Goal: Task Accomplishment & Management: Manage account settings

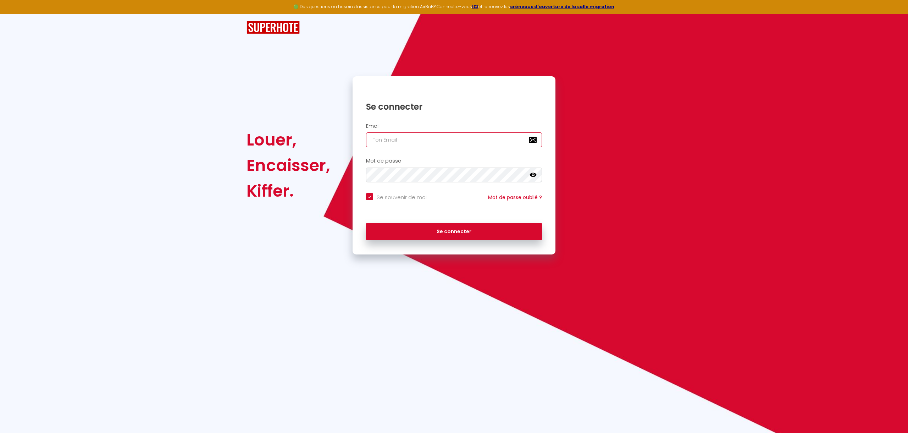
type input "[EMAIL_ADDRESS][DOMAIN_NAME]"
checkbox input "true"
click at [420, 133] on input "[EMAIL_ADDRESS][DOMAIN_NAME]" at bounding box center [454, 139] width 176 height 15
type input "[EMAIL_ADDRESS][DOMAIN_NAME]"
click at [425, 226] on button "Se connecter" at bounding box center [454, 232] width 176 height 18
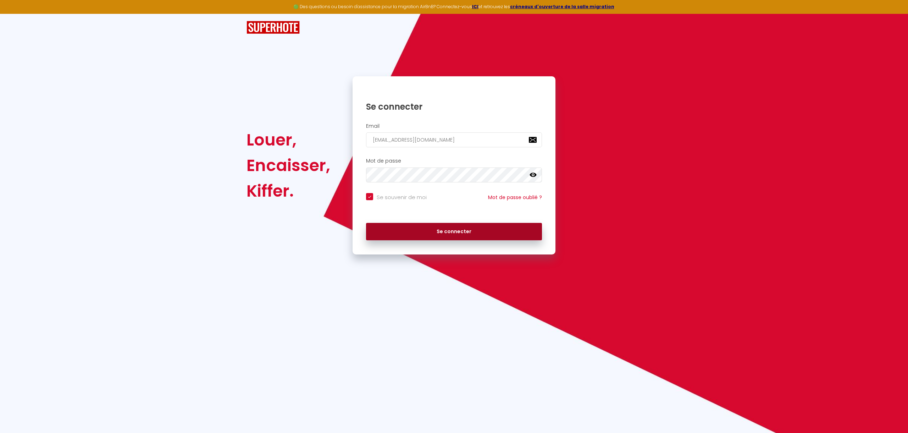
checkbox input "true"
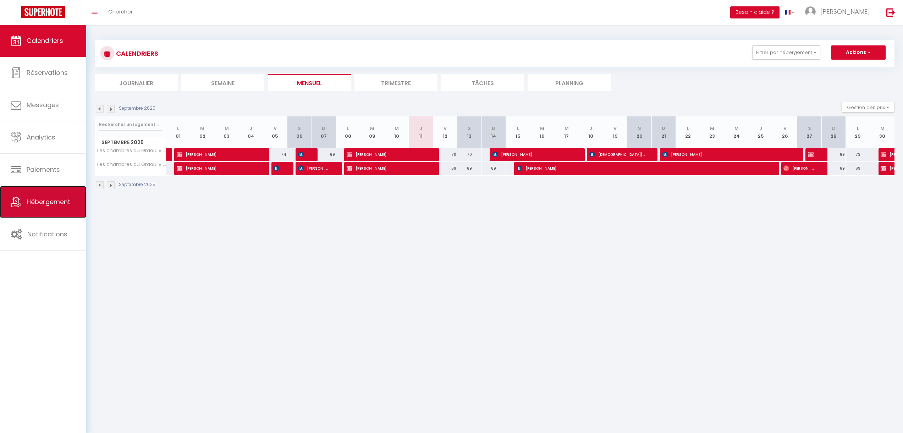
click at [34, 210] on link "Hébergement" at bounding box center [43, 202] width 86 height 32
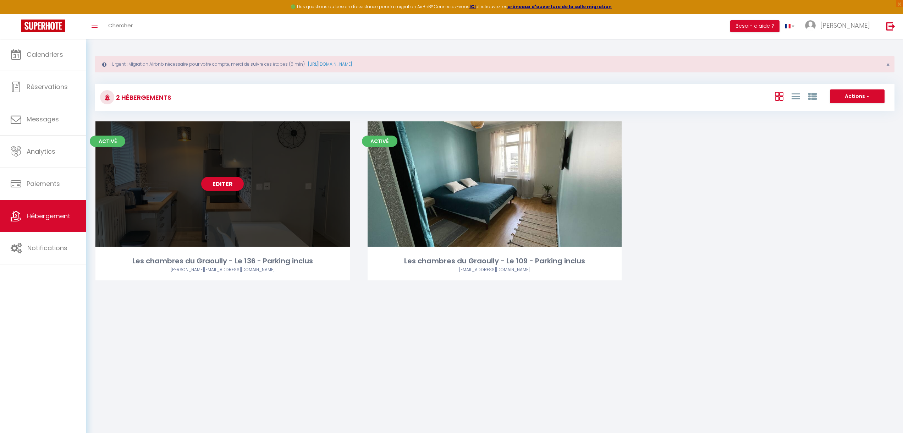
click at [218, 251] on div "Activé Editer Les chambres du Graoully - Le 136 - Parking inclus [EMAIL_ADDRESS…" at bounding box center [222, 200] width 254 height 159
select select "3"
select select "2"
select select "1"
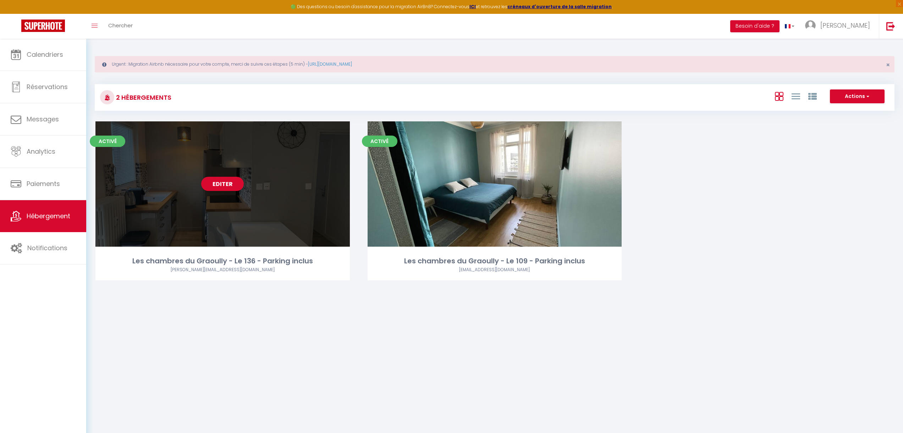
select select
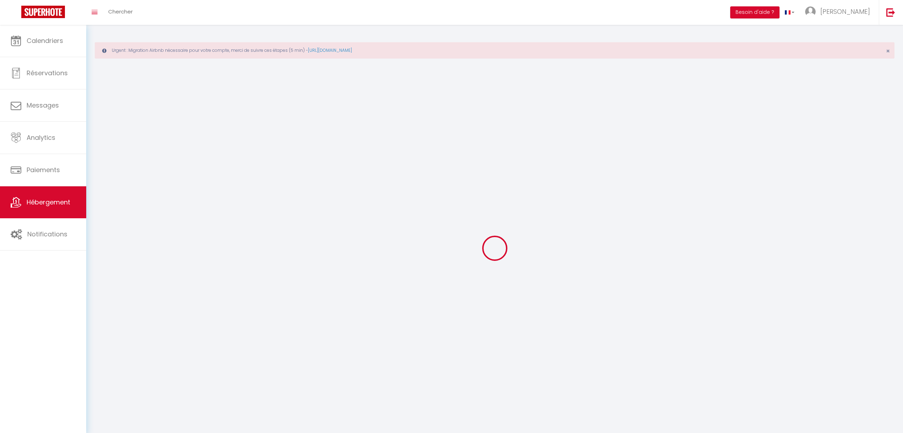
select select
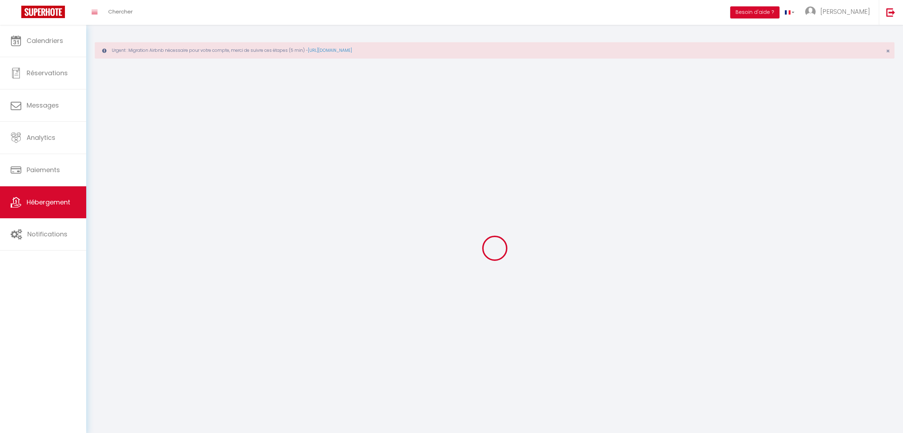
select select
checkbox input "false"
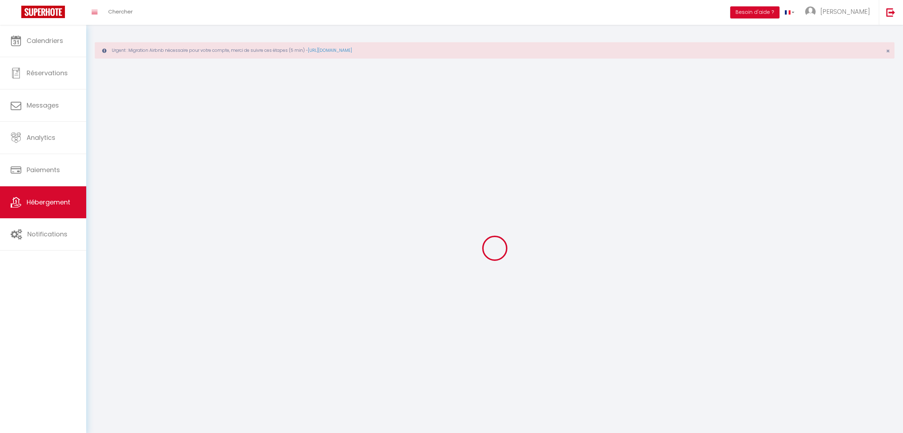
select select
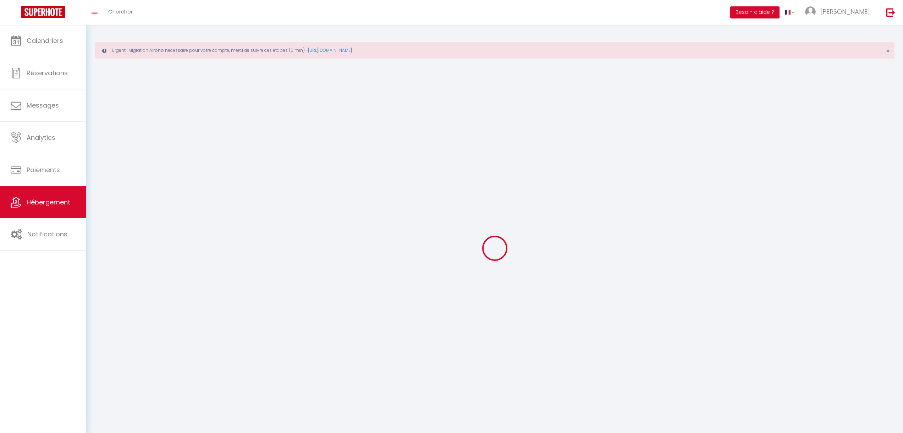
select select
checkbox input "false"
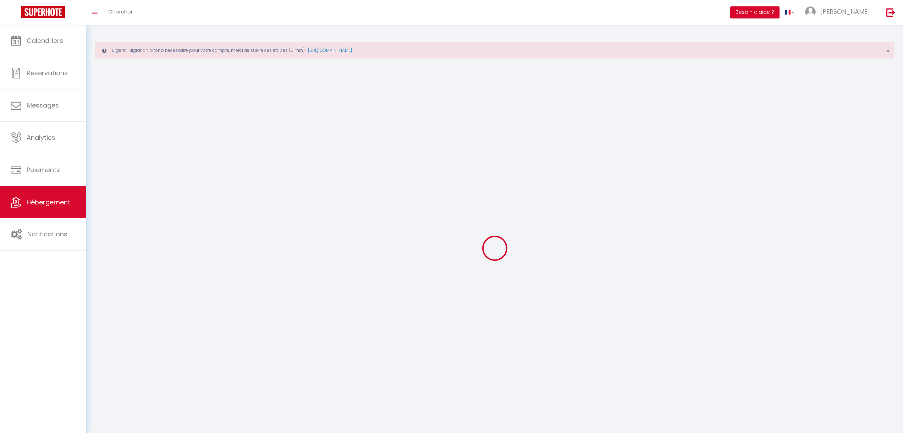
checkbox input "false"
select select
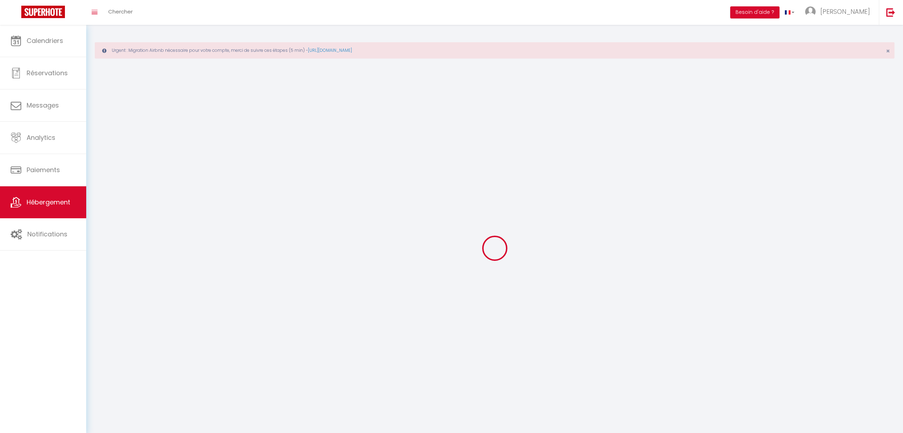
select select
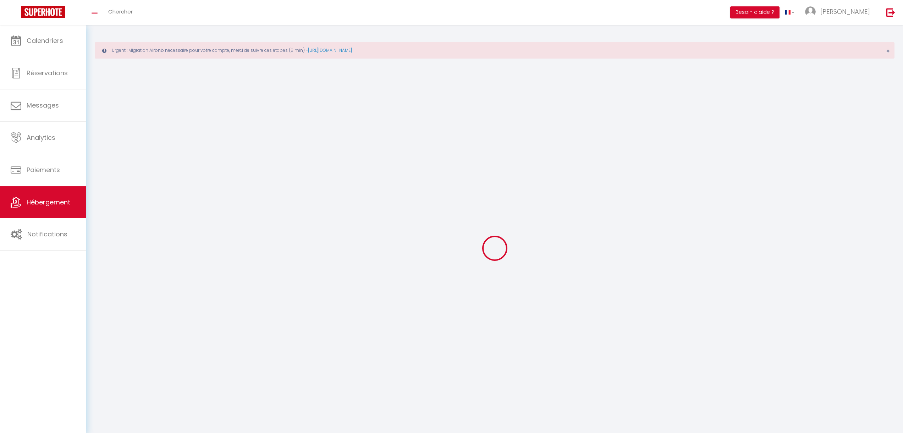
checkbox input "false"
select select
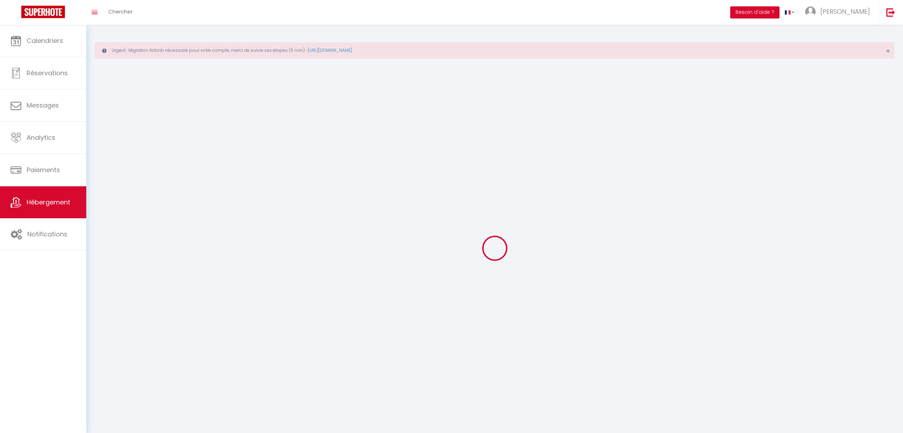
select select
select select "28"
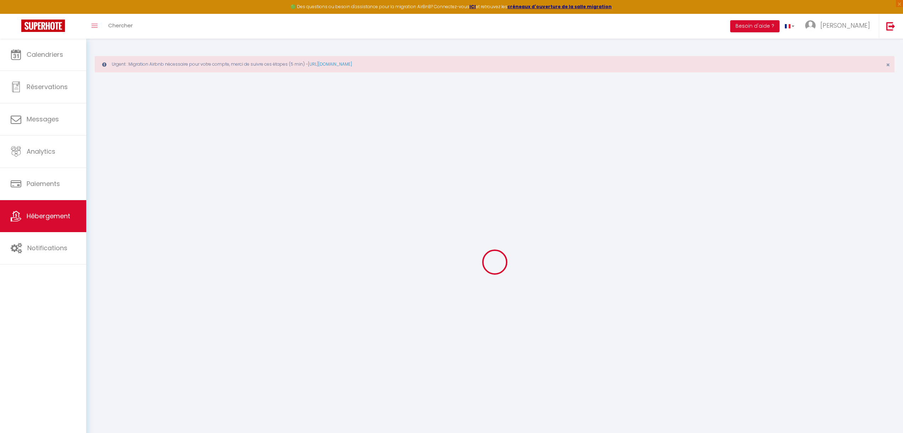
select select
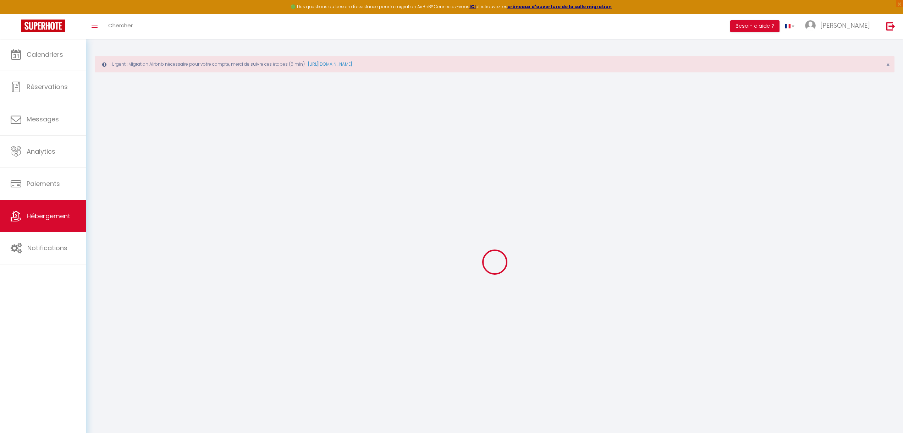
select select
checkbox input "false"
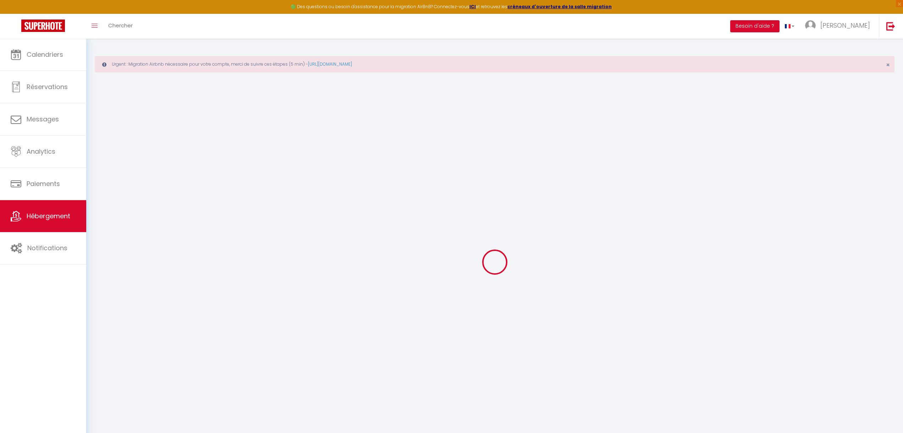
select select
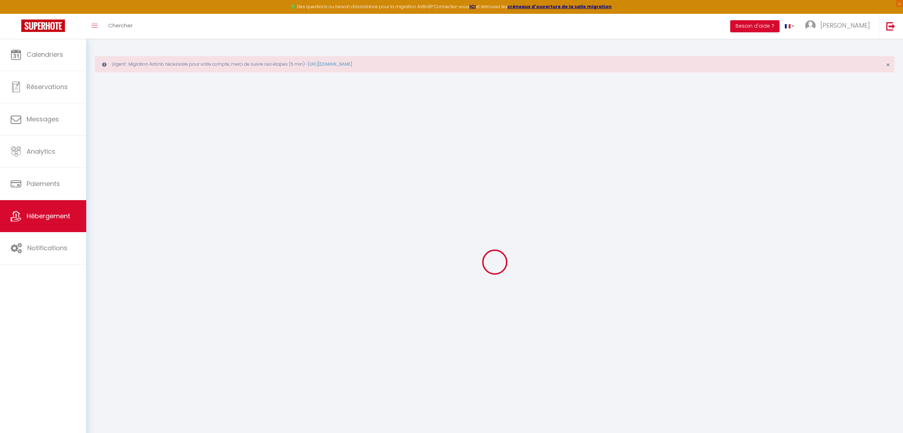
select select
checkbox input "false"
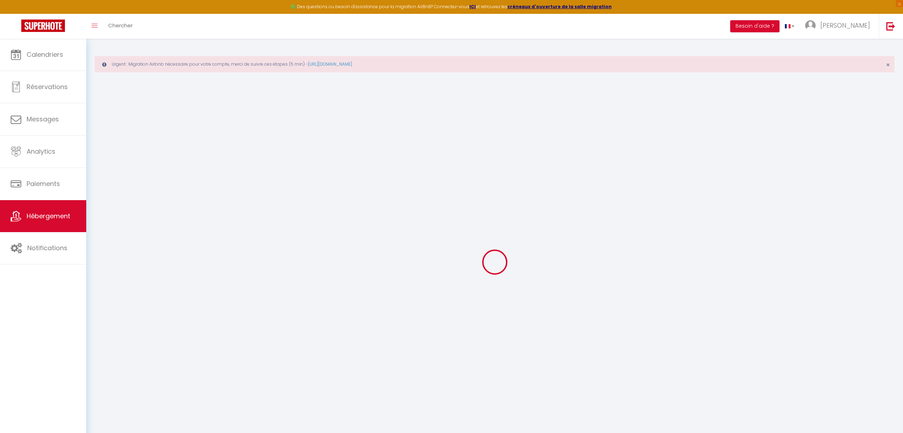
checkbox input "false"
select select
type input "Les chambres du Graoully - Le 136 - Parking inclus"
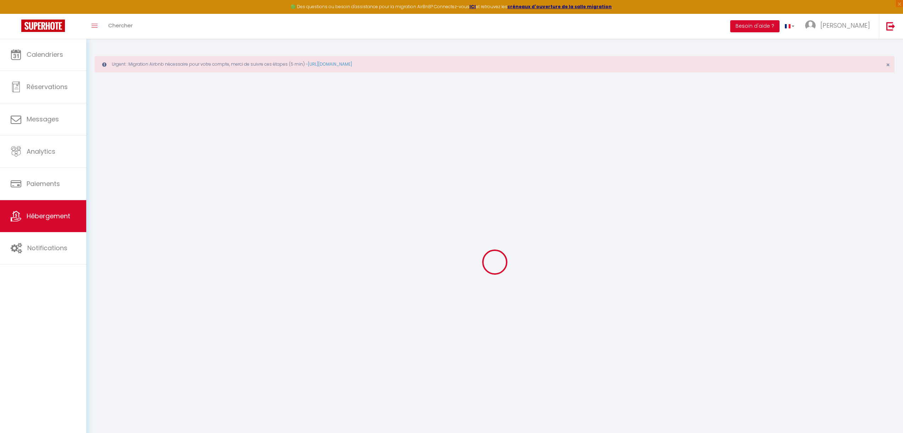
type input "[PERSON_NAME]"
type input "55"
type input "5"
type input "40"
select select
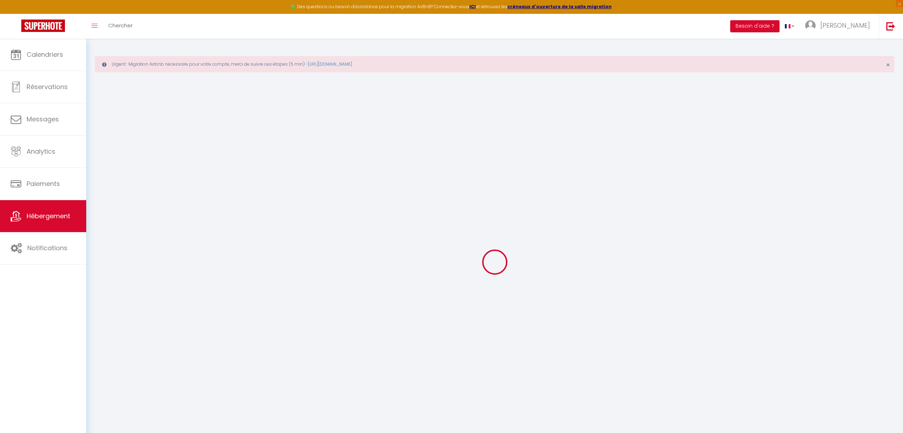
select select
type input "[STREET_ADDRESS]"
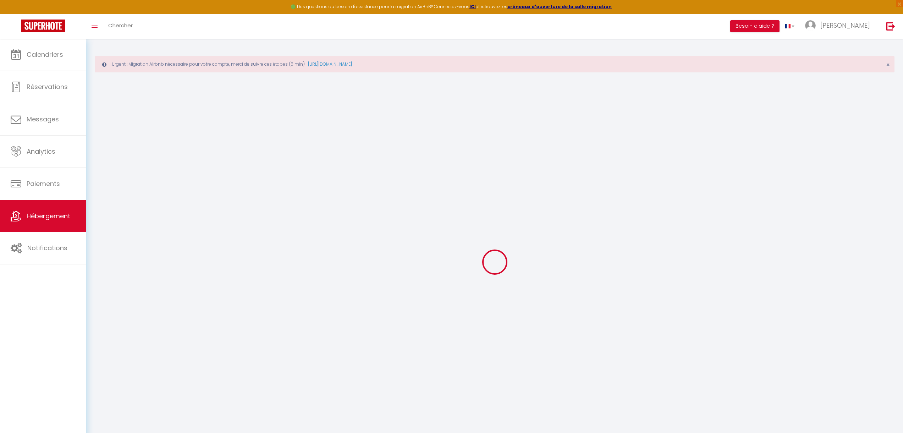
type input "57070"
type input "[GEOGRAPHIC_DATA]"
type input "[EMAIL_ADDRESS][DOMAIN_NAME]"
select select
checkbox input "false"
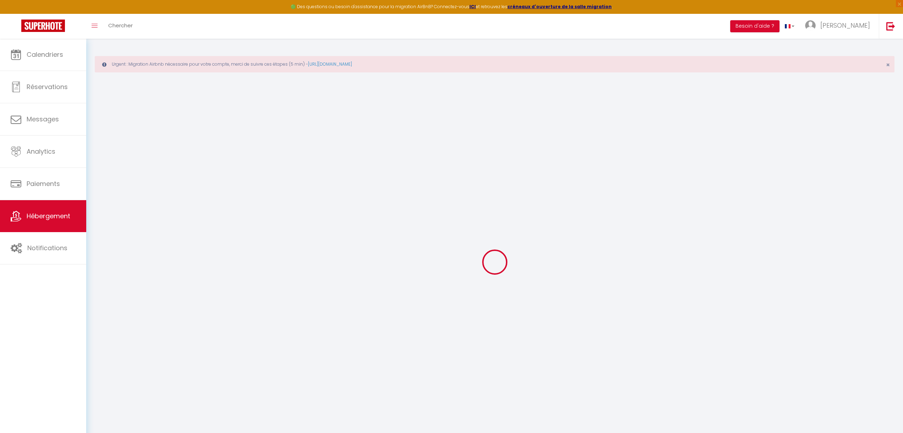
checkbox input "false"
type input "0"
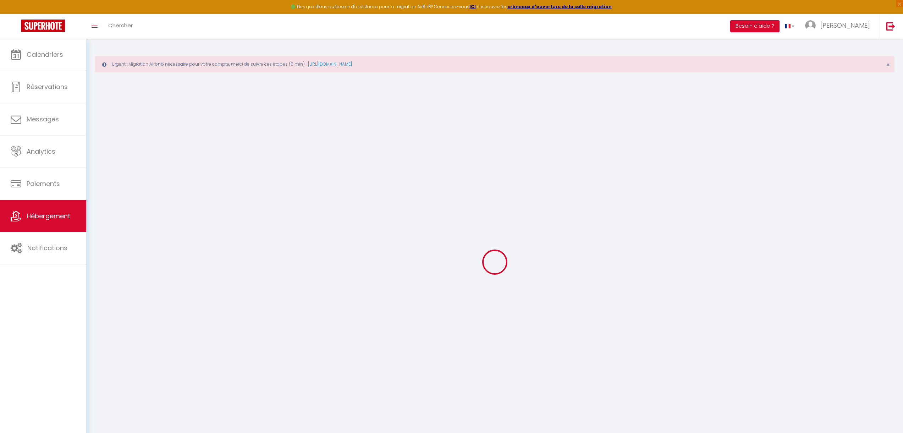
type input "0"
select select
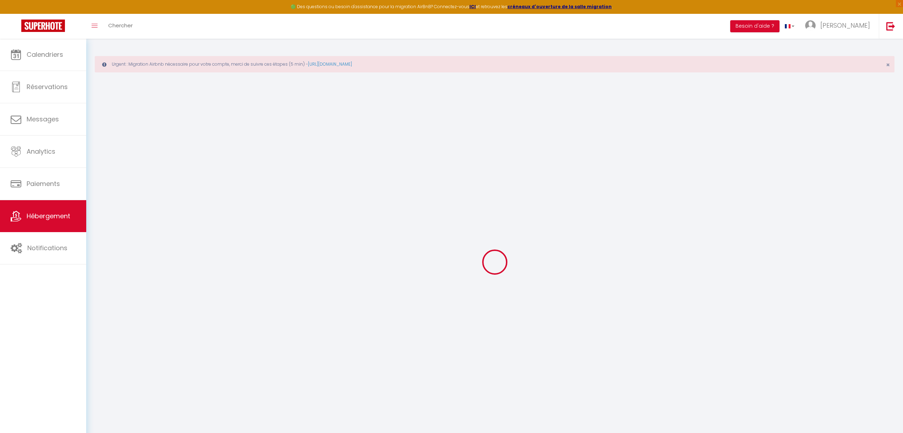
select select
checkbox input "false"
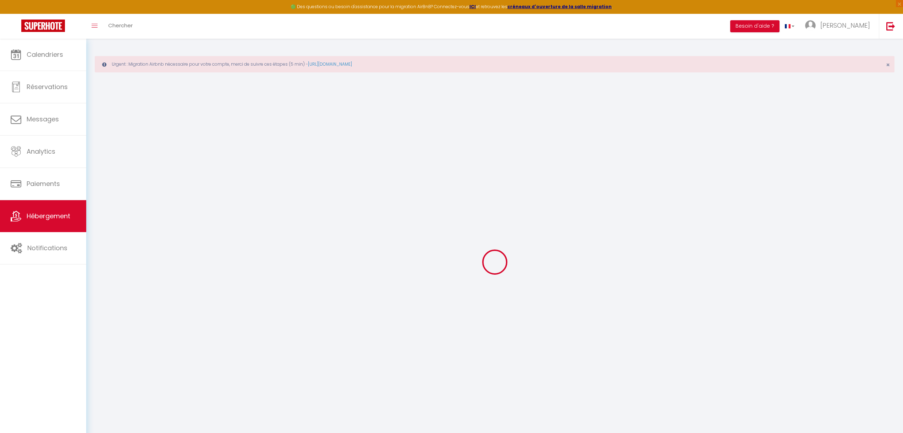
checkbox input "false"
select select
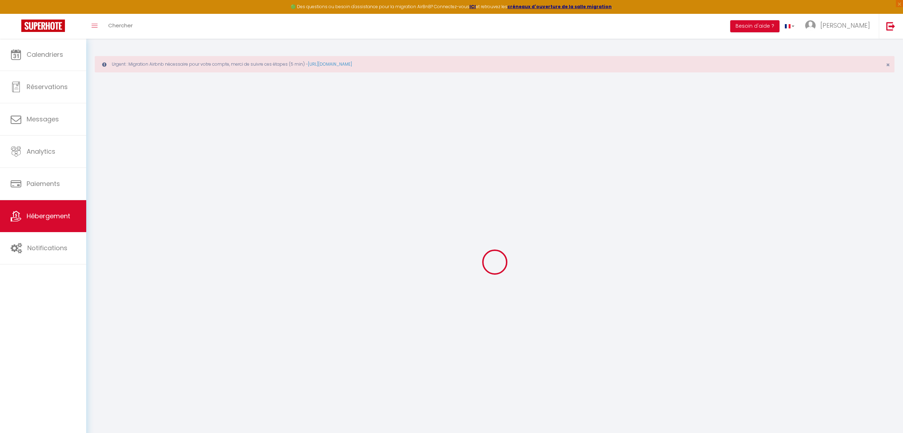
select select
checkbox input "false"
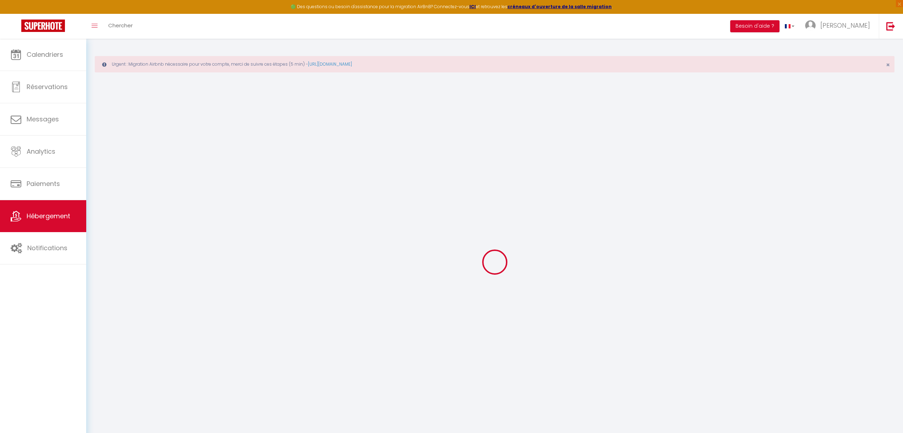
checkbox input "false"
select select
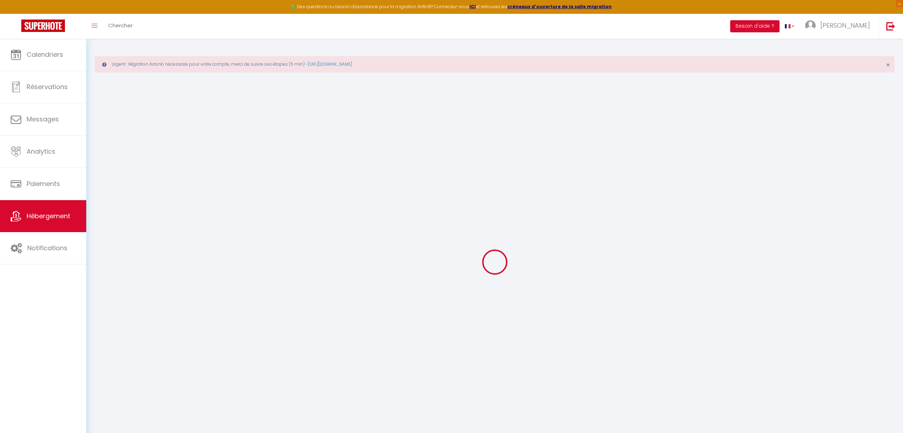
select select
checkbox input "false"
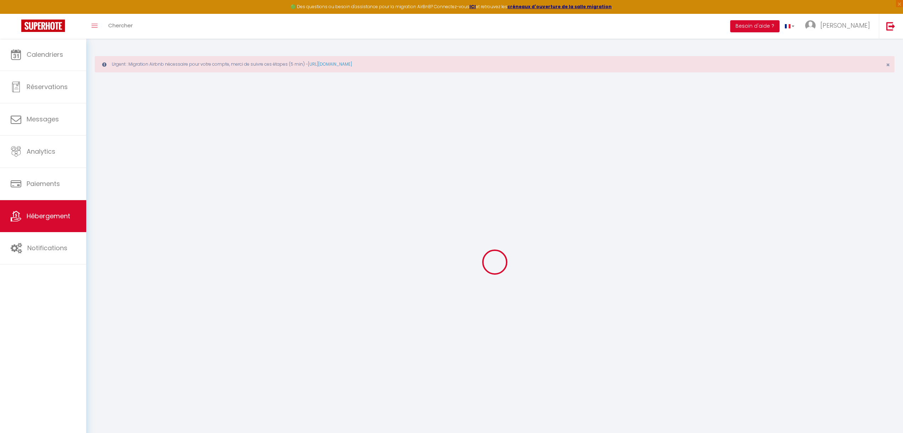
checkbox input "false"
select select
checkbox input "false"
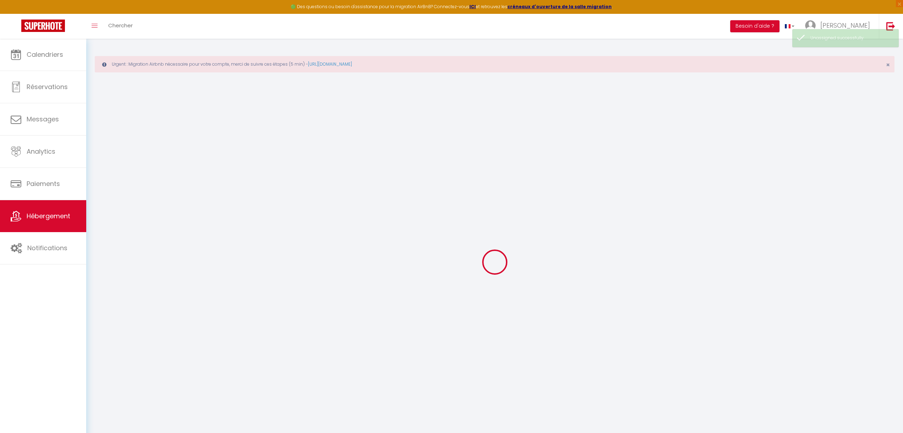
checkbox input "false"
select select
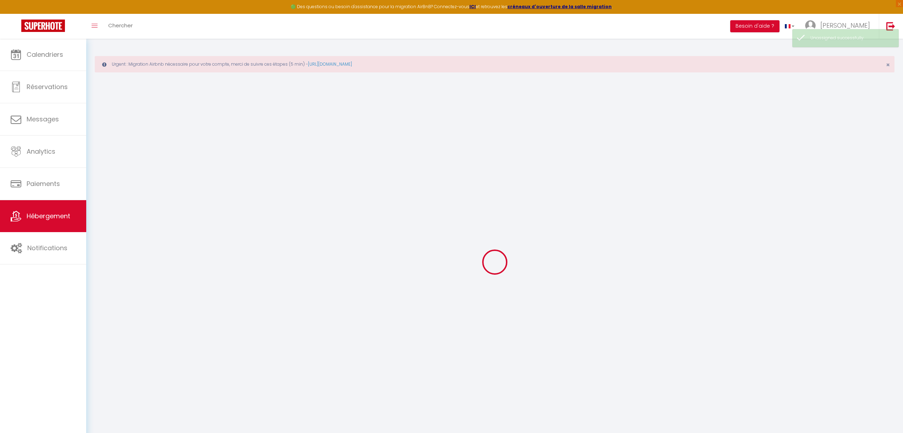
checkbox input "false"
select select
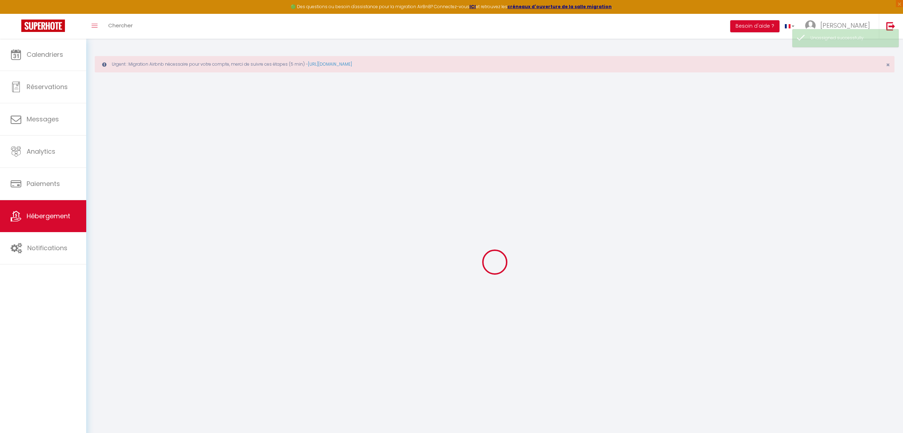
select select "15:00"
select select
select select "11:00"
select select "30"
select select "120"
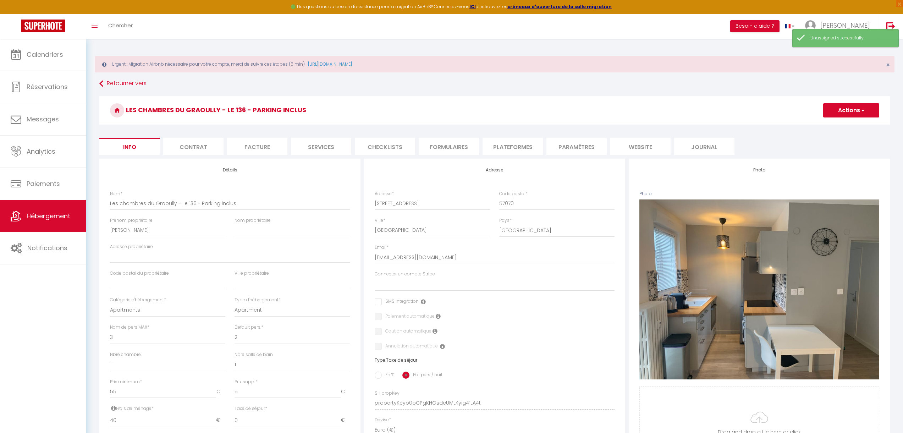
select select
checkbox input "false"
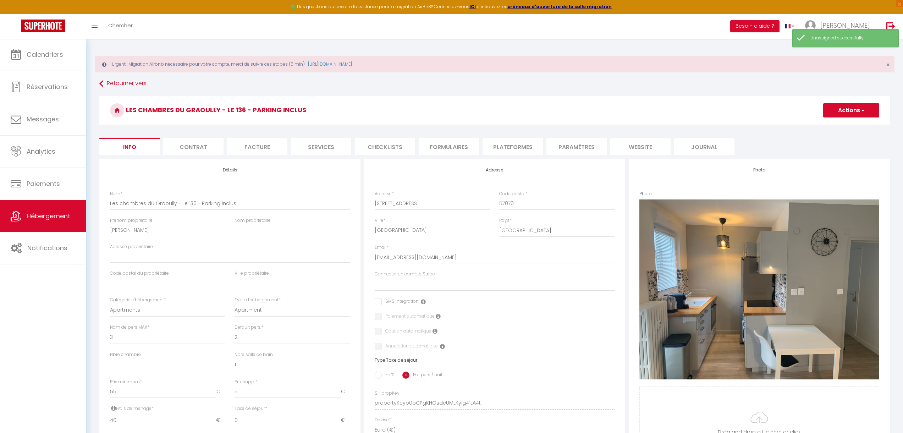
checkbox input "false"
select select
click at [870, 110] on button "Actions" at bounding box center [851, 110] width 56 height 14
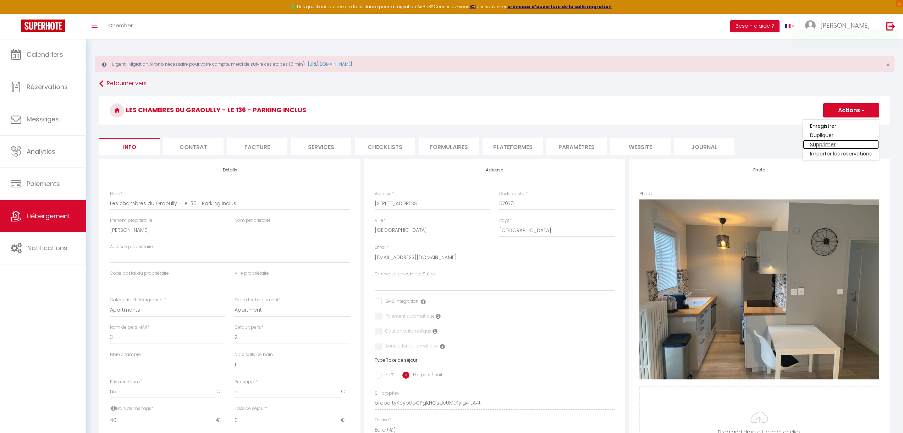
click at [833, 144] on link "Supprimer" at bounding box center [841, 144] width 76 height 9
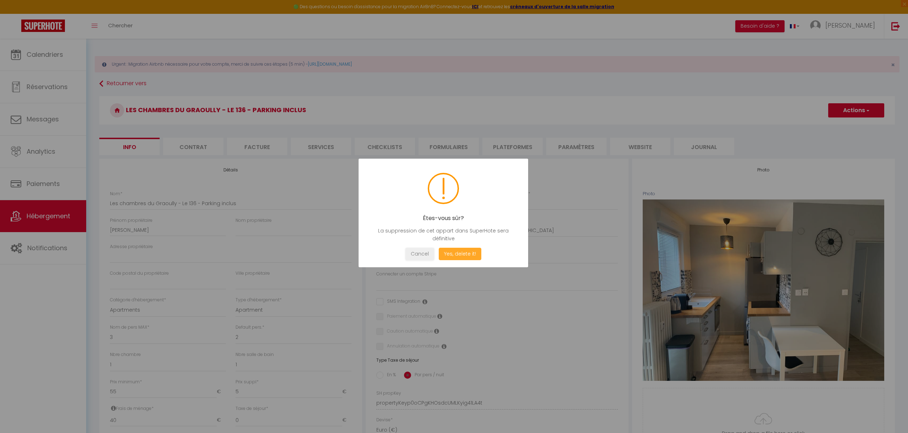
click at [463, 253] on button "Yes, delete it!" at bounding box center [460, 254] width 43 height 12
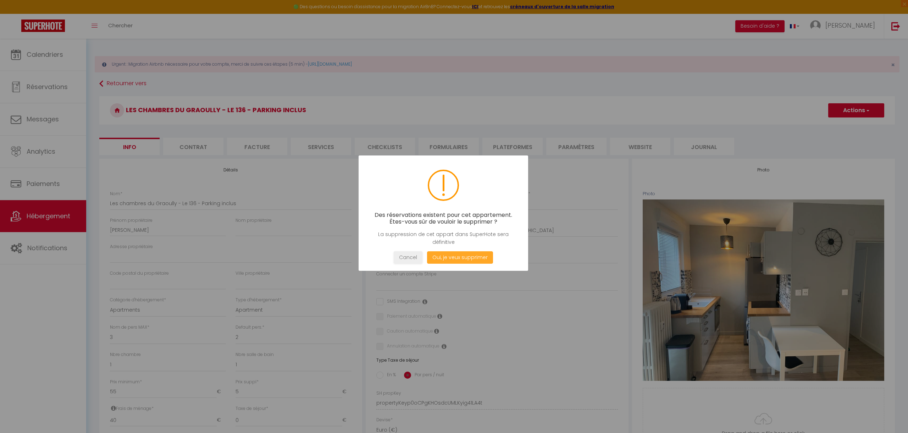
click at [459, 257] on button "Oui, je veux supprimer" at bounding box center [460, 257] width 66 height 12
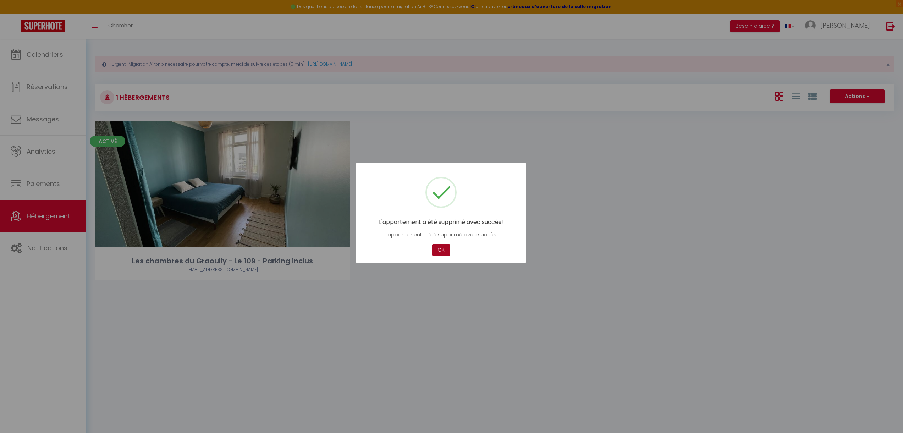
click at [443, 249] on button "OK" at bounding box center [441, 250] width 18 height 12
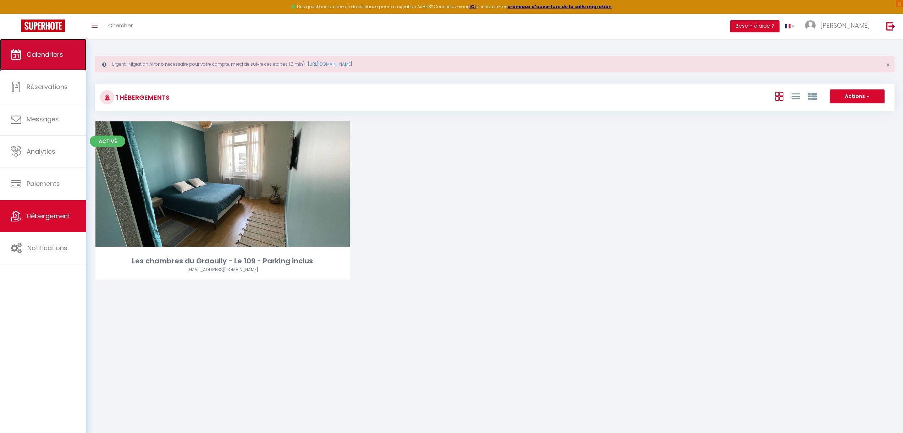
click at [61, 60] on link "Calendriers" at bounding box center [43, 55] width 86 height 32
